Goal: Find specific page/section

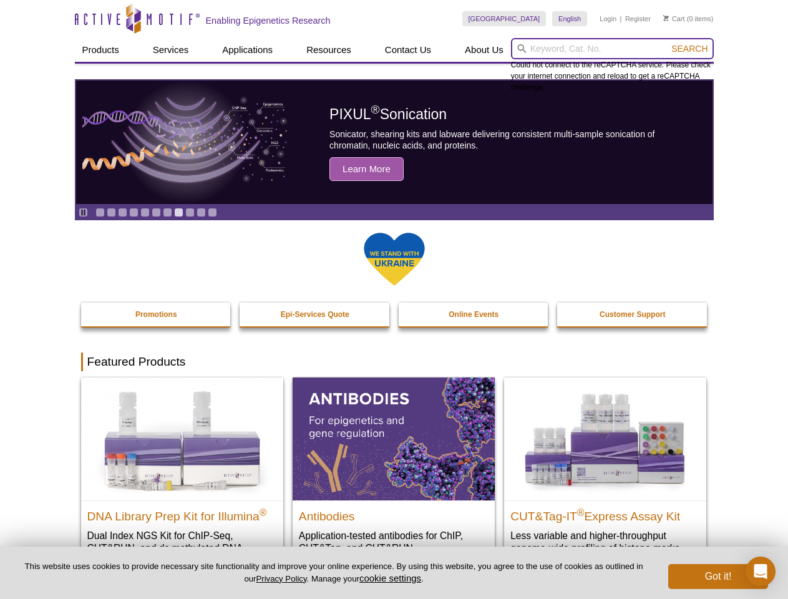
click at [612, 49] on input "search" at bounding box center [612, 48] width 203 height 21
click at [689, 49] on span "Search" at bounding box center [689, 49] width 36 height 10
click at [83, 212] on icon "Pause" at bounding box center [83, 212] width 8 height 8
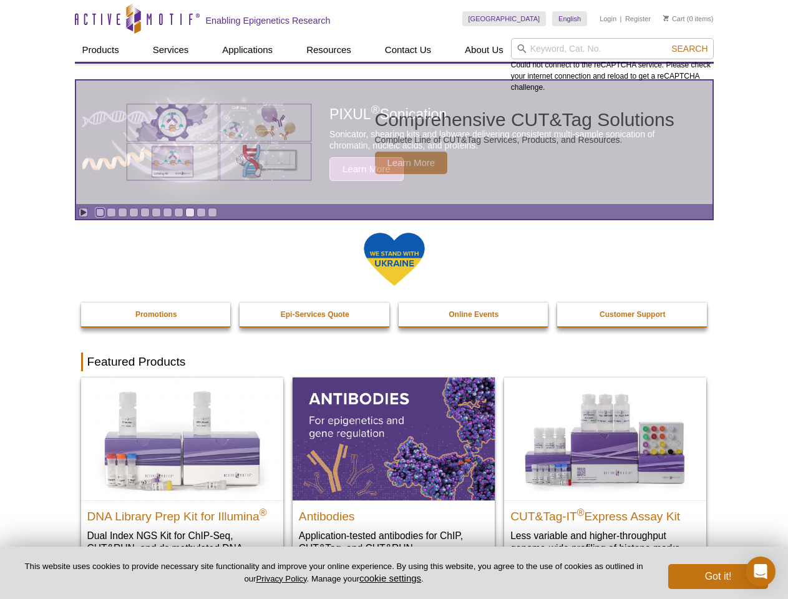
click at [100, 212] on link "Go to slide 1" at bounding box center [99, 212] width 9 height 9
click at [111, 212] on link "Go to slide 2" at bounding box center [111, 212] width 9 height 9
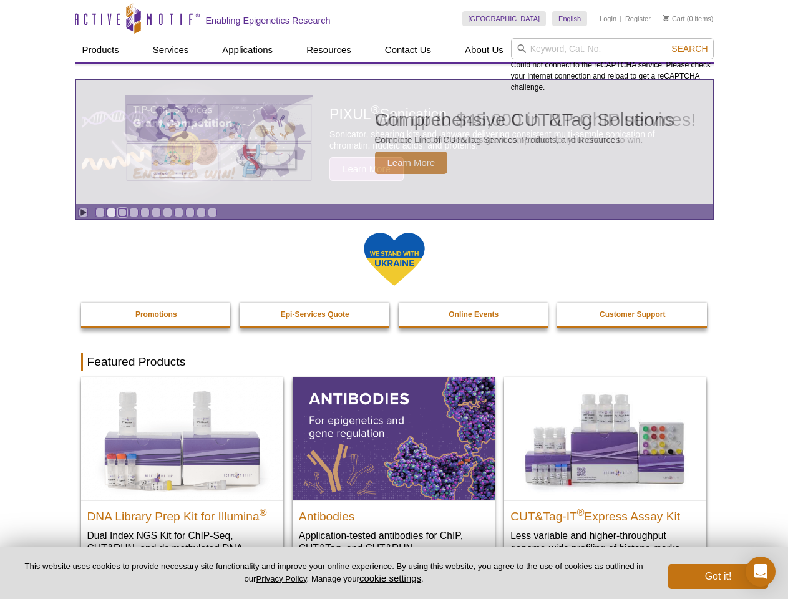
click at [122, 212] on link "Go to slide 3" at bounding box center [122, 212] width 9 height 9
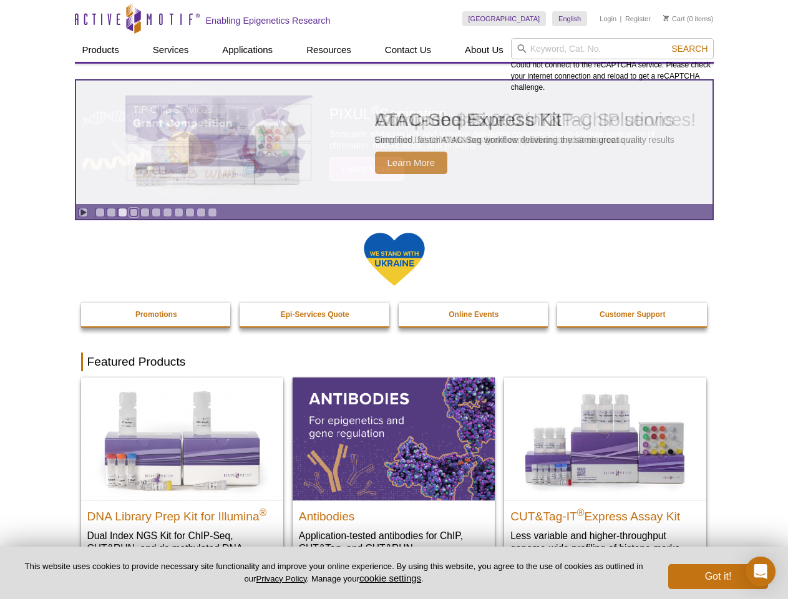
click at [133, 212] on link "Go to slide 4" at bounding box center [133, 212] width 9 height 9
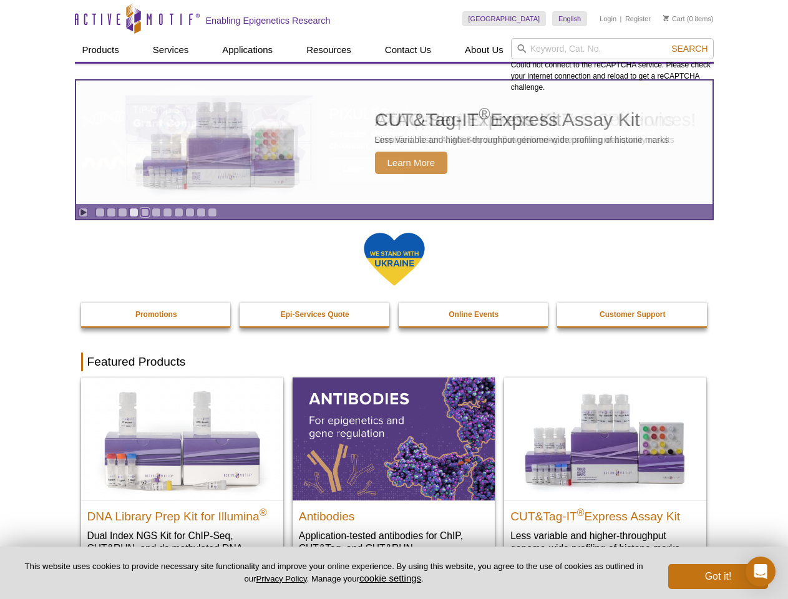
click at [145, 212] on link "Go to slide 5" at bounding box center [144, 212] width 9 height 9
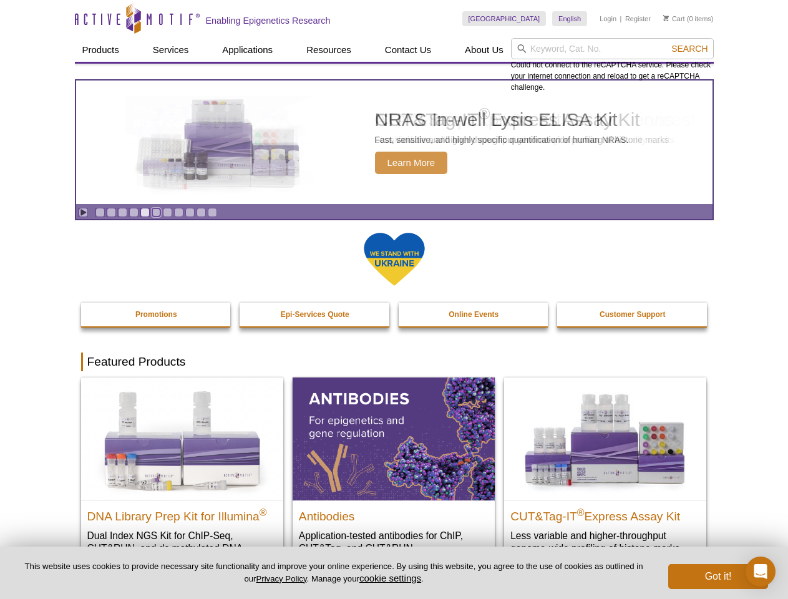
click at [156, 212] on link "Go to slide 6" at bounding box center [156, 212] width 9 height 9
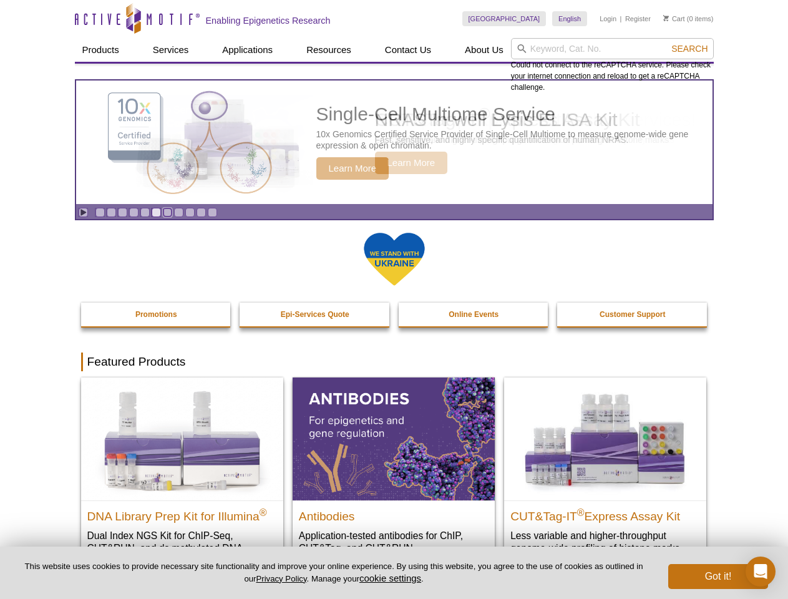
click at [167, 212] on link "Go to slide 7" at bounding box center [167, 212] width 9 height 9
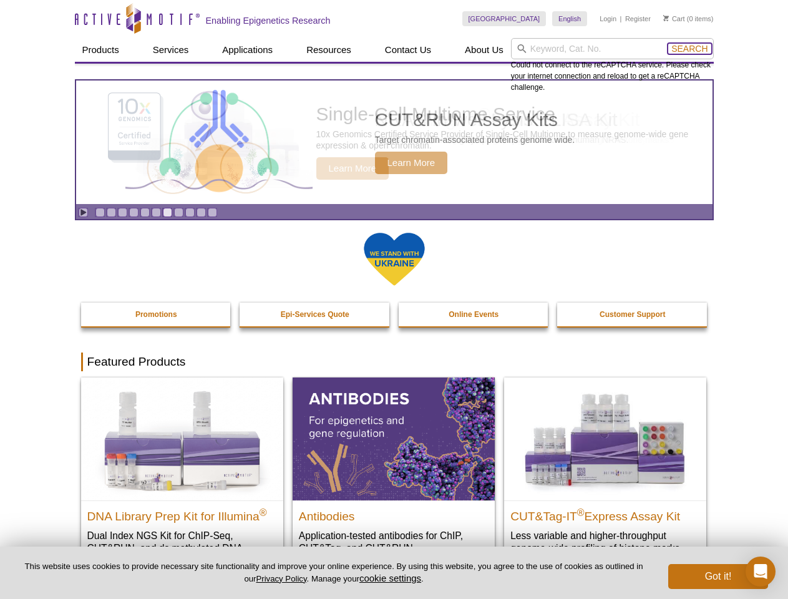
click at [689, 49] on span "Search" at bounding box center [689, 49] width 36 height 10
